Goal: Task Accomplishment & Management: Complete application form

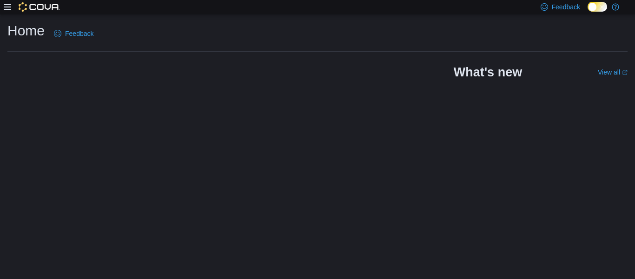
click at [122, 190] on div "Home Feedback What's new View all (opens in a new tab or window)" at bounding box center [317, 146] width 635 height 265
click at [8, 8] on icon at bounding box center [7, 6] width 7 height 7
click at [7, 7] on icon at bounding box center [7, 6] width 7 height 7
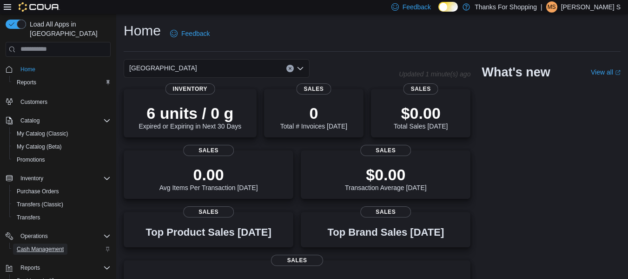
click at [40, 245] on span "Cash Management" at bounding box center [40, 248] width 47 height 7
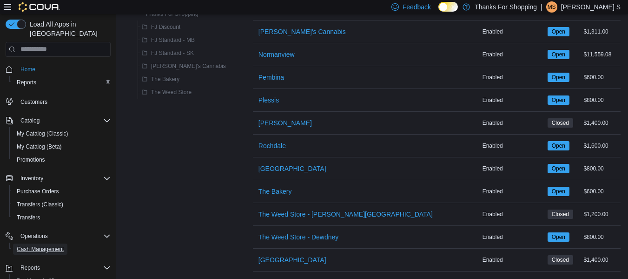
scroll to position [265, 0]
click at [264, 255] on span "University Heights" at bounding box center [293, 259] width 68 height 9
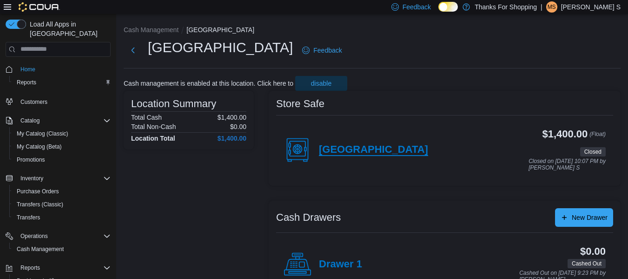
click at [348, 148] on h4 "University Heights" at bounding box center [373, 150] width 109 height 12
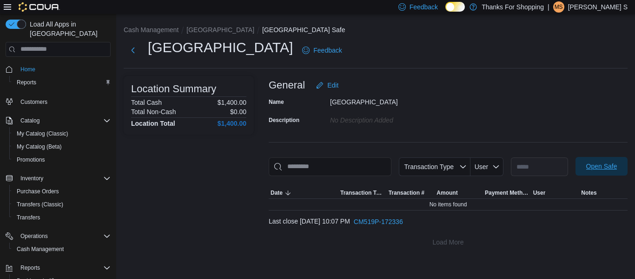
click at [582, 166] on span "Open Safe" at bounding box center [601, 166] width 41 height 19
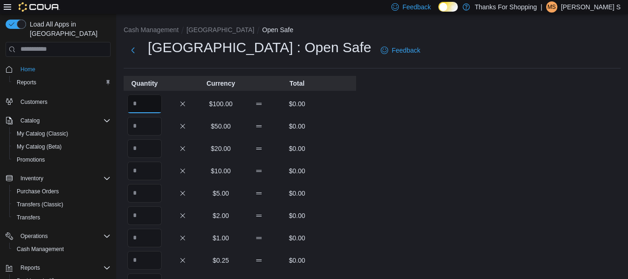
click at [150, 103] on input "Quantity" at bounding box center [144, 103] width 34 height 19
type input "*"
click at [145, 126] on input "Quantity" at bounding box center [144, 126] width 34 height 19
type input "*"
click at [147, 149] on input "Quantity" at bounding box center [144, 148] width 34 height 19
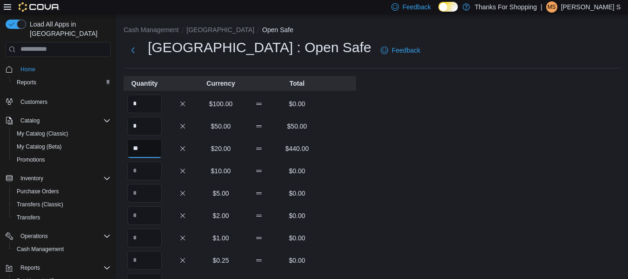
type input "**"
click at [143, 170] on input "Quantity" at bounding box center [144, 170] width 34 height 19
type input "**"
click at [149, 187] on input "Quantity" at bounding box center [144, 193] width 34 height 19
type input "**"
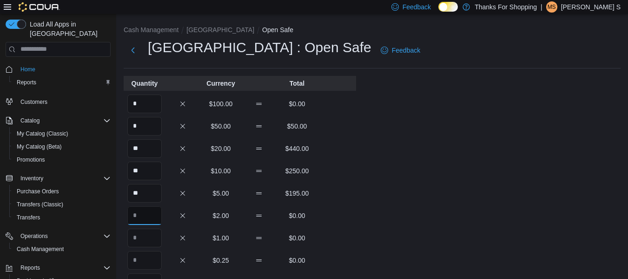
click at [151, 216] on input "Quantity" at bounding box center [144, 215] width 34 height 19
type input "***"
click at [153, 235] on input "Quantity" at bounding box center [144, 237] width 34 height 19
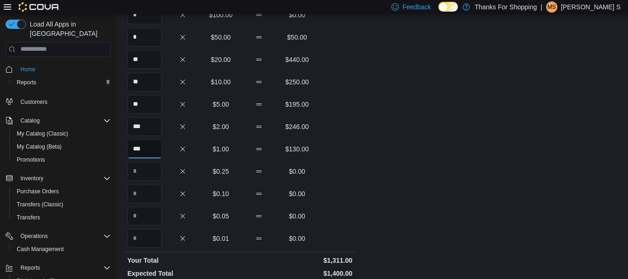
scroll to position [93, 0]
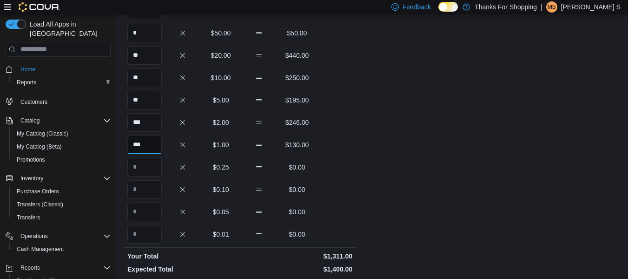
type input "***"
click at [154, 168] on input "Quantity" at bounding box center [144, 167] width 34 height 19
type input "***"
click at [148, 189] on input "Quantity" at bounding box center [144, 189] width 34 height 19
type input "***"
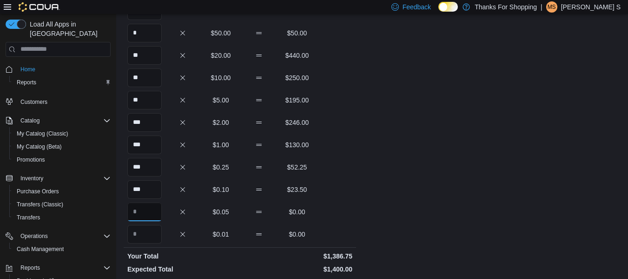
click at [155, 207] on input "Quantity" at bounding box center [144, 211] width 34 height 19
type input "***"
click at [366, 202] on div "Cash Management University Heights Open Safe University Heights : Open Safe Fee…" at bounding box center [372, 163] width 512 height 485
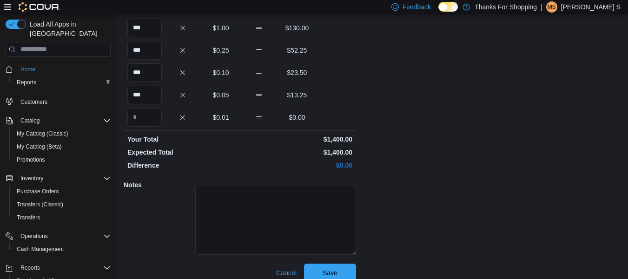
scroll to position [220, 0]
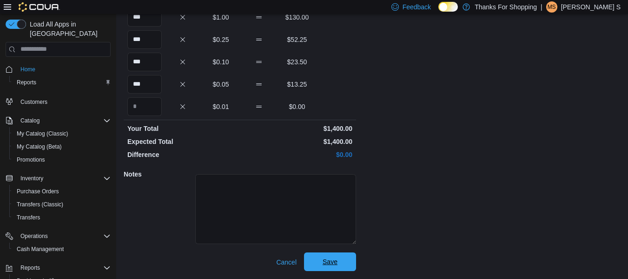
click at [329, 261] on span "Save" at bounding box center [330, 261] width 15 height 9
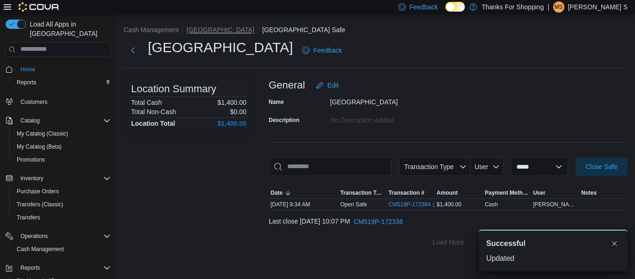
click at [210, 30] on button "University Heights" at bounding box center [221, 29] width 68 height 7
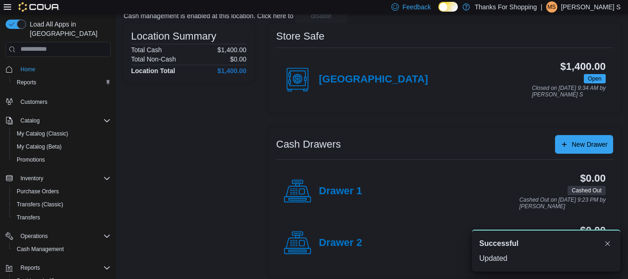
scroll to position [73, 0]
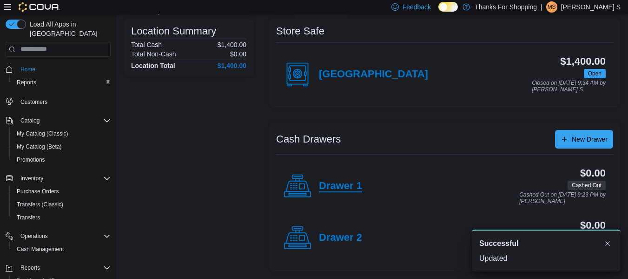
click at [340, 184] on h4 "Drawer 1" at bounding box center [340, 186] width 43 height 12
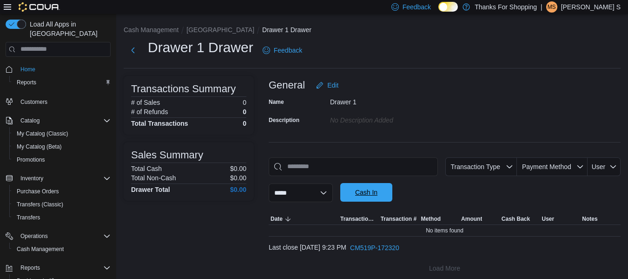
click at [366, 197] on span "Cash In" at bounding box center [366, 192] width 41 height 19
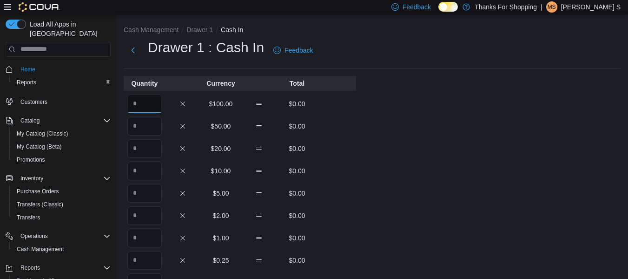
click at [149, 110] on input "Quantity" at bounding box center [144, 103] width 34 height 19
type input "*"
click at [144, 125] on input "Quantity" at bounding box center [144, 126] width 34 height 19
type input "*"
click at [152, 154] on input "Quantity" at bounding box center [144, 148] width 34 height 19
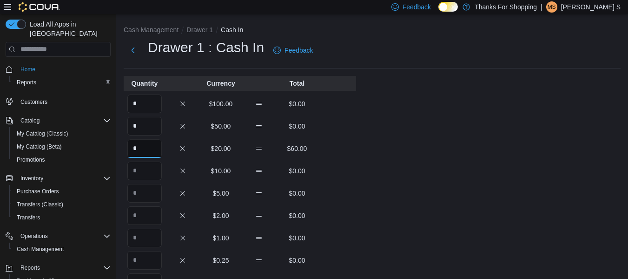
type input "*"
click at [158, 173] on input "Quantity" at bounding box center [144, 170] width 34 height 19
type input "*"
click at [156, 191] on input "Quantity" at bounding box center [144, 193] width 34 height 19
type input "**"
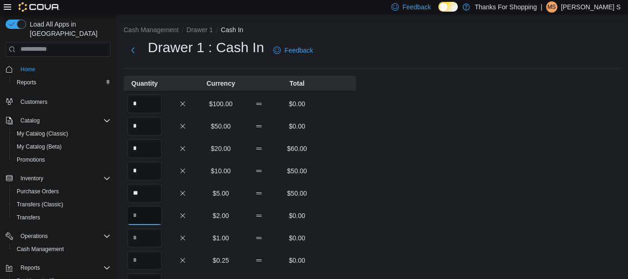
click at [153, 213] on input "Quantity" at bounding box center [144, 215] width 34 height 19
type input "**"
click at [149, 242] on input "Quantity" at bounding box center [144, 237] width 34 height 19
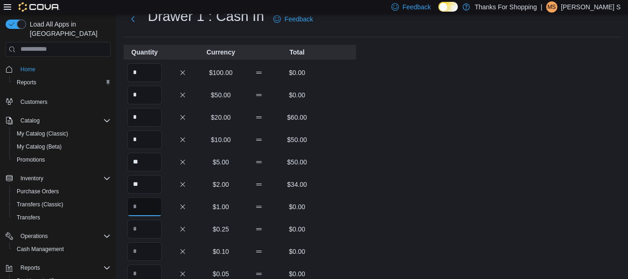
scroll to position [47, 0]
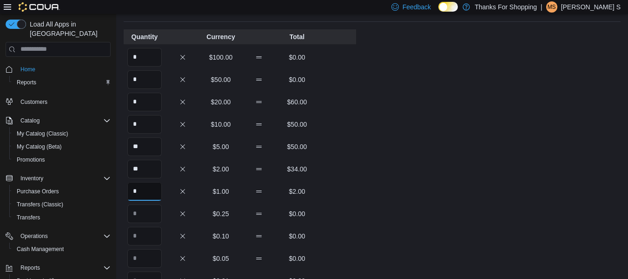
type input "*"
click at [145, 214] on input "Quantity" at bounding box center [144, 213] width 34 height 19
type input "*"
click at [151, 236] on input "Quantity" at bounding box center [144, 235] width 34 height 19
type input "**"
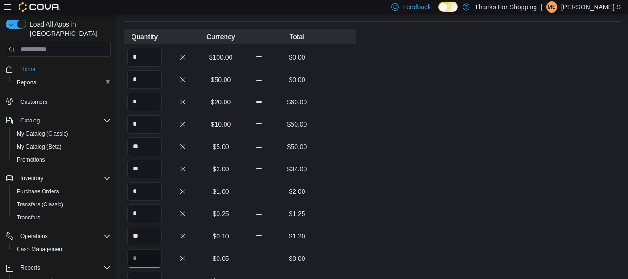
click at [153, 255] on input "Quantity" at bounding box center [144, 258] width 34 height 19
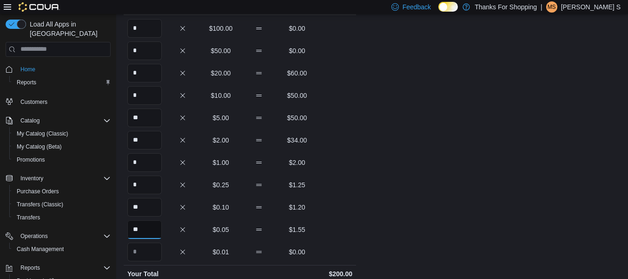
scroll to position [220, 0]
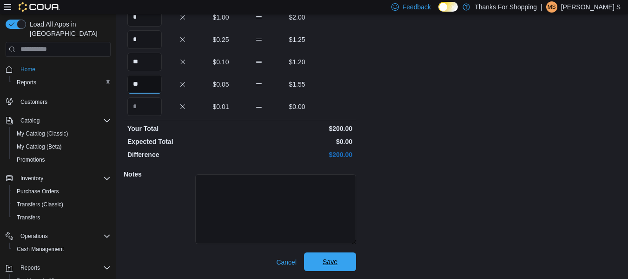
type input "**"
click at [337, 262] on span "Save" at bounding box center [330, 261] width 15 height 9
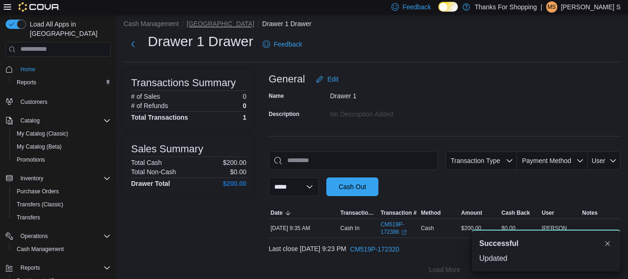
click at [221, 22] on button "University Heights" at bounding box center [221, 23] width 68 height 7
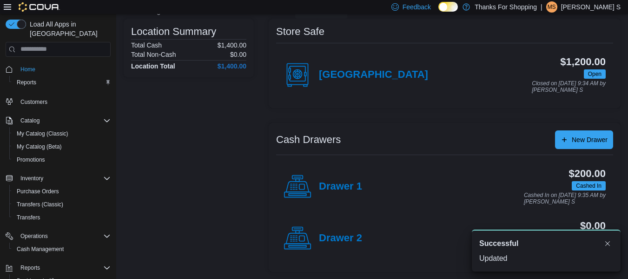
scroll to position [73, 0]
click at [351, 238] on h4 "Drawer 2" at bounding box center [340, 238] width 43 height 12
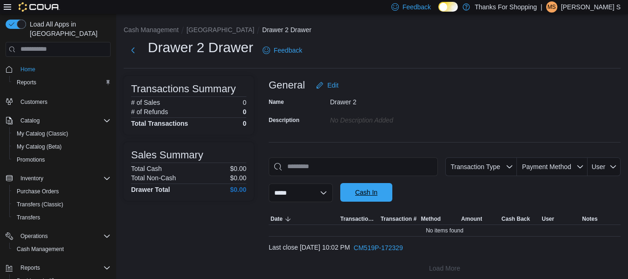
click at [369, 193] on span "Cash In" at bounding box center [366, 191] width 22 height 9
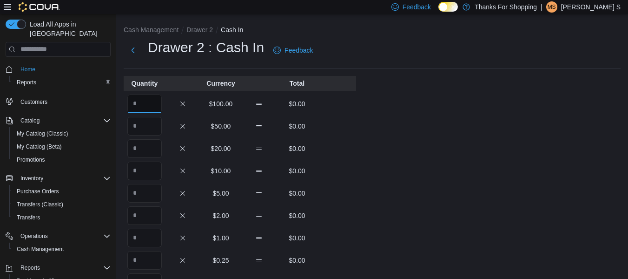
click at [141, 105] on input "Quantity" at bounding box center [144, 103] width 34 height 19
type input "*"
click at [152, 128] on input "Quantity" at bounding box center [144, 126] width 34 height 19
type input "*"
click at [146, 157] on input "Quantity" at bounding box center [144, 148] width 34 height 19
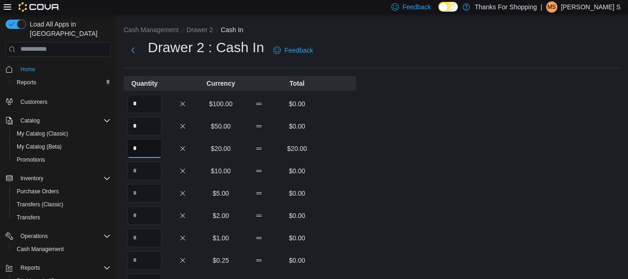
type input "*"
click at [150, 171] on input "Quantity" at bounding box center [144, 170] width 34 height 19
type input "*"
click at [153, 186] on input "Quantity" at bounding box center [144, 193] width 34 height 19
type input "**"
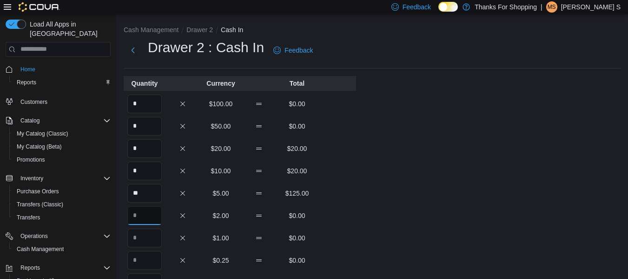
click at [152, 211] on input "Quantity" at bounding box center [144, 215] width 34 height 19
type input "*"
click at [152, 237] on input "Quantity" at bounding box center [144, 237] width 34 height 19
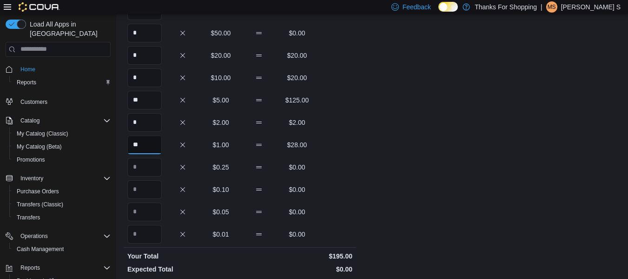
type input "**"
click at [150, 169] on input "Quantity" at bounding box center [144, 167] width 34 height 19
type input "*"
click at [152, 190] on input "Quantity" at bounding box center [144, 189] width 34 height 19
type input "**"
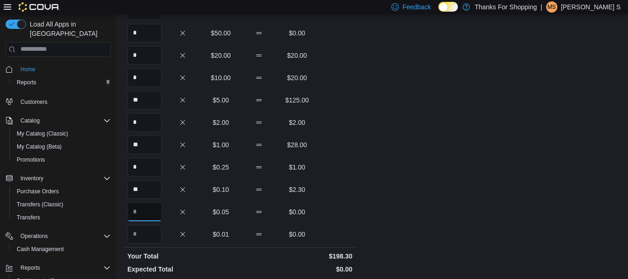
click at [156, 211] on input "Quantity" at bounding box center [144, 211] width 34 height 19
type input "**"
click at [428, 171] on div "Cash Management Drawer 2 Cash In Drawer 2 : Cash In Feedback Quantity Currency …" at bounding box center [372, 163] width 512 height 485
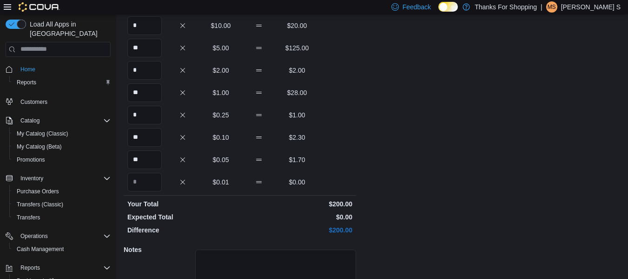
scroll to position [220, 0]
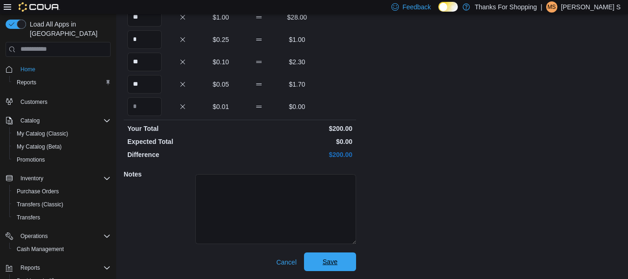
click at [341, 260] on span "Save" at bounding box center [330, 261] width 41 height 19
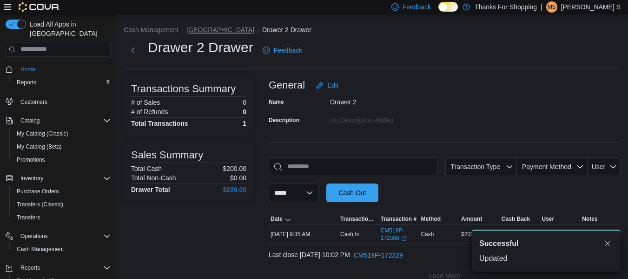
click at [215, 28] on button "University Heights" at bounding box center [221, 29] width 68 height 7
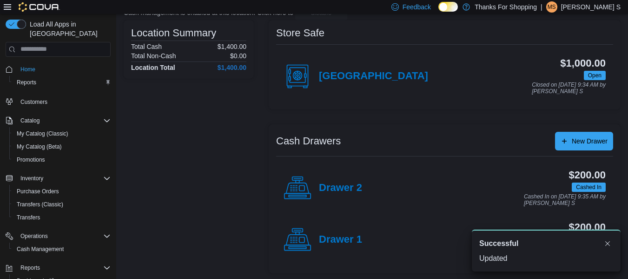
scroll to position [73, 0]
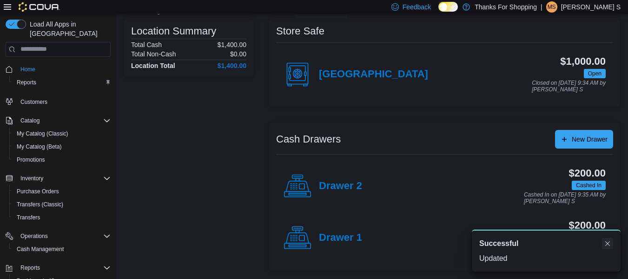
drag, startPoint x: 606, startPoint y: 244, endPoint x: 591, endPoint y: 241, distance: 15.1
click at [606, 244] on button "Dismiss toast" at bounding box center [607, 243] width 11 height 11
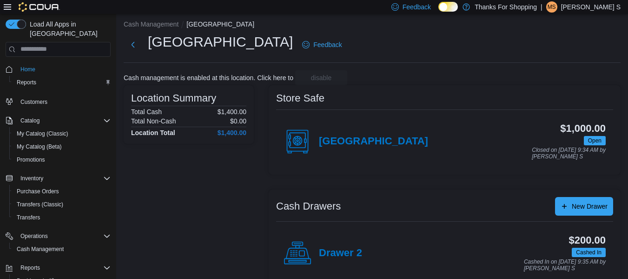
scroll to position [0, 0]
